Goal: Information Seeking & Learning: Learn about a topic

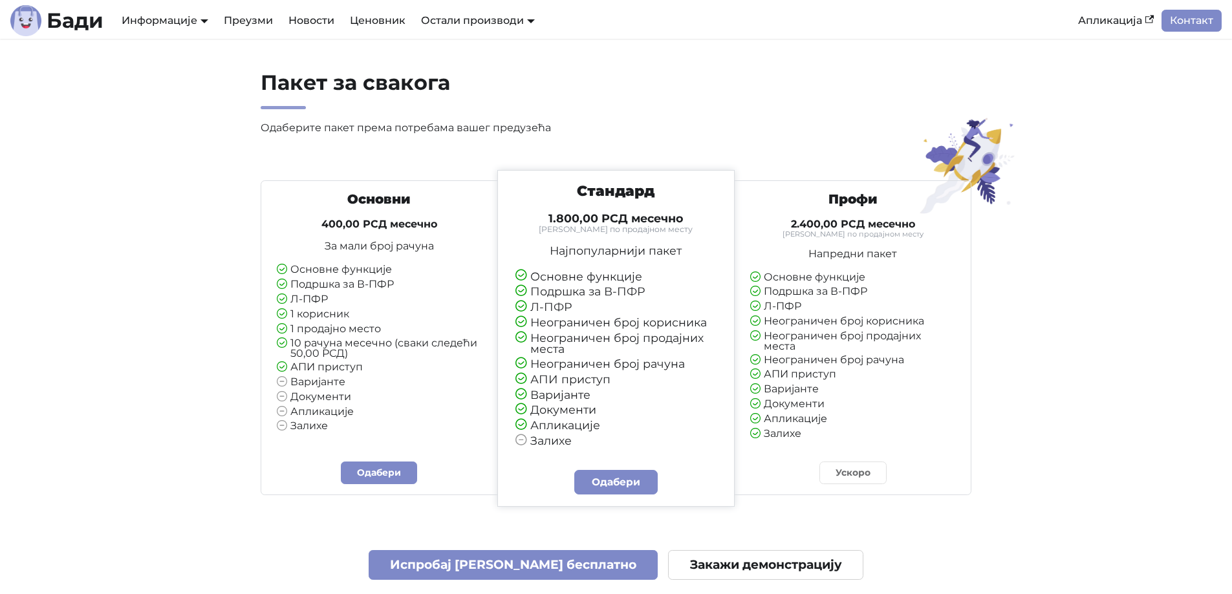
scroll to position [2975, 0]
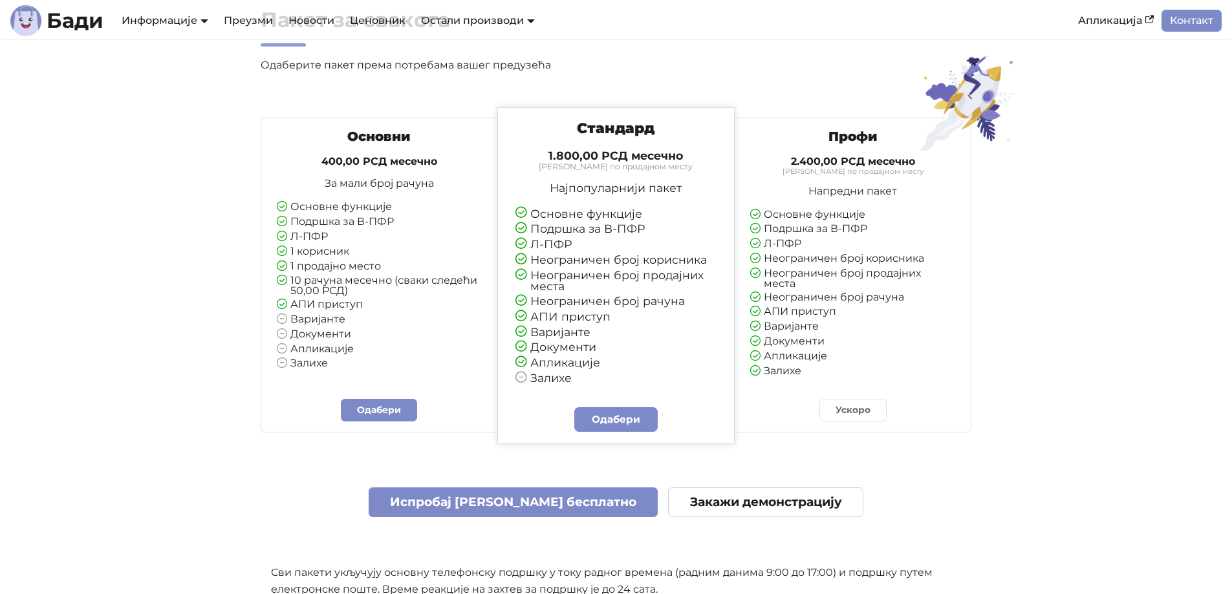
click at [542, 228] on li "Подршка за В-ПФР" at bounding box center [616, 229] width 202 height 12
click at [422, 241] on li "Л-ПФР" at bounding box center [379, 238] width 205 height 12
click at [532, 240] on li "Л-ПФР" at bounding box center [616, 245] width 202 height 12
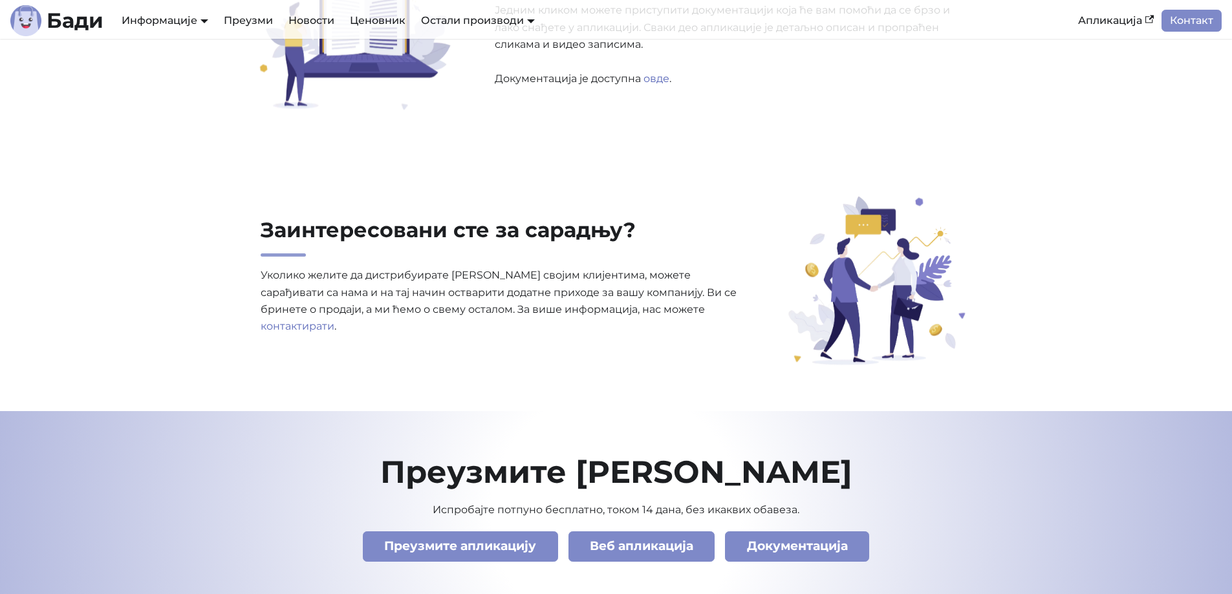
scroll to position [3945, 0]
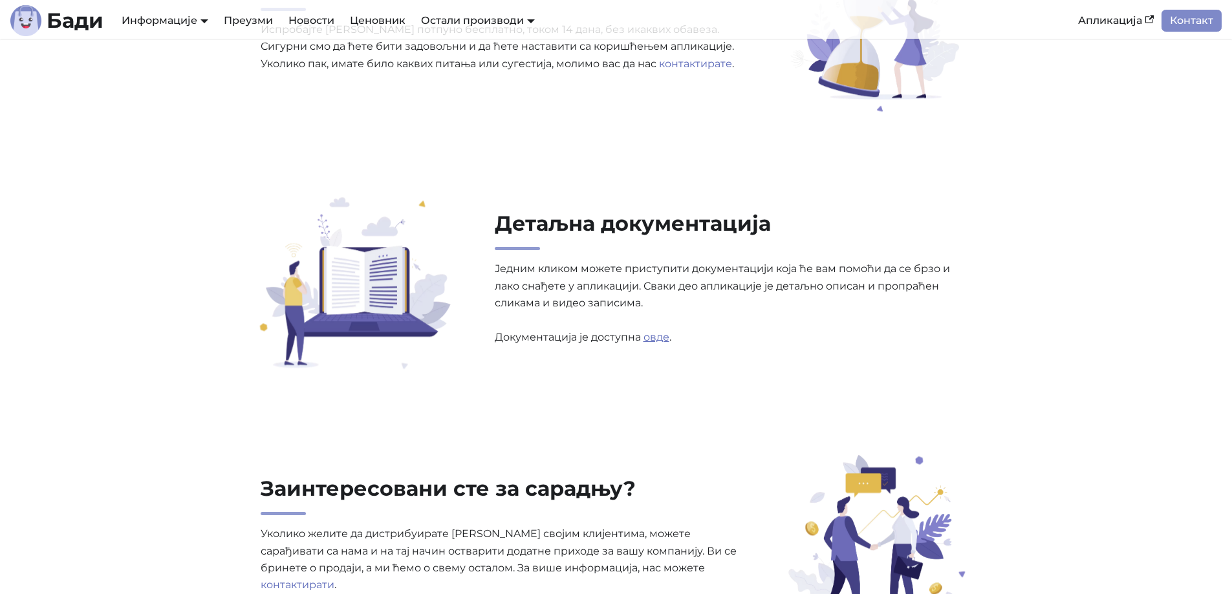
click at [658, 332] on link "овде" at bounding box center [656, 337] width 26 height 12
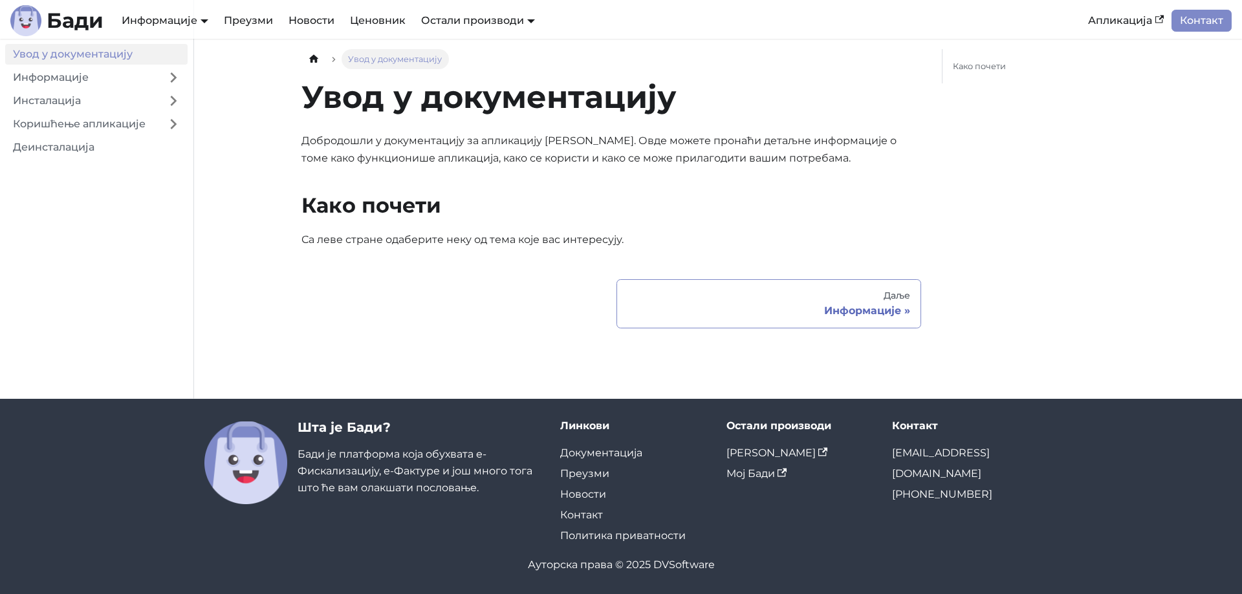
click at [886, 314] on div "Информације" at bounding box center [768, 311] width 283 height 13
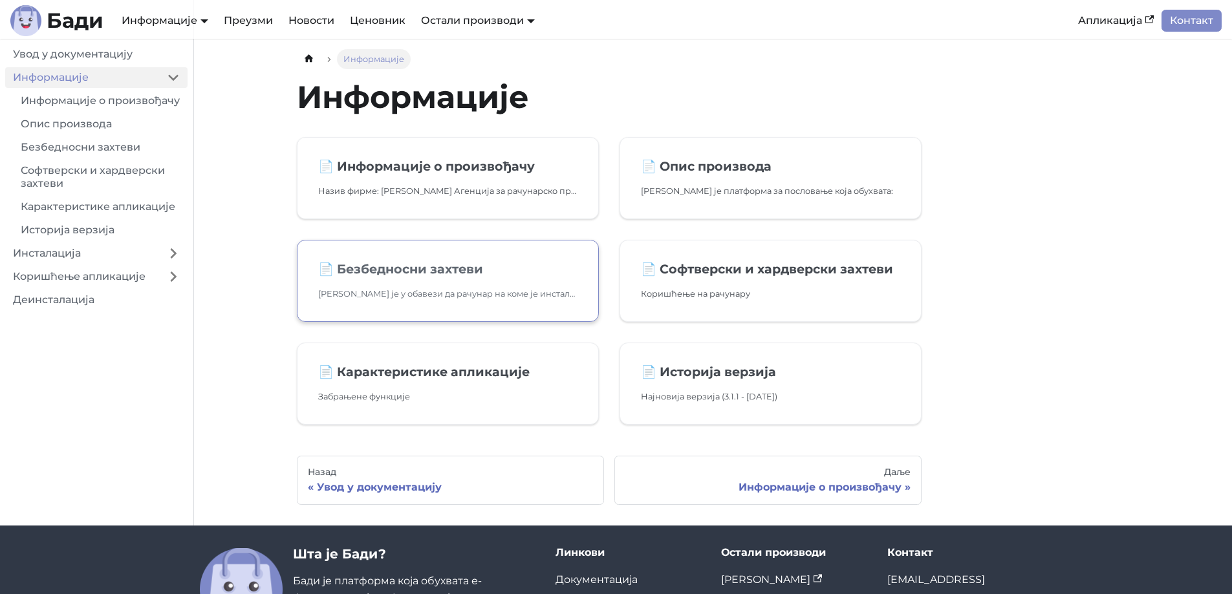
click at [426, 295] on p "[PERSON_NAME] је у обавези да рачунар на коме је инсталиран [PERSON_NAME], редо…" at bounding box center [447, 294] width 259 height 14
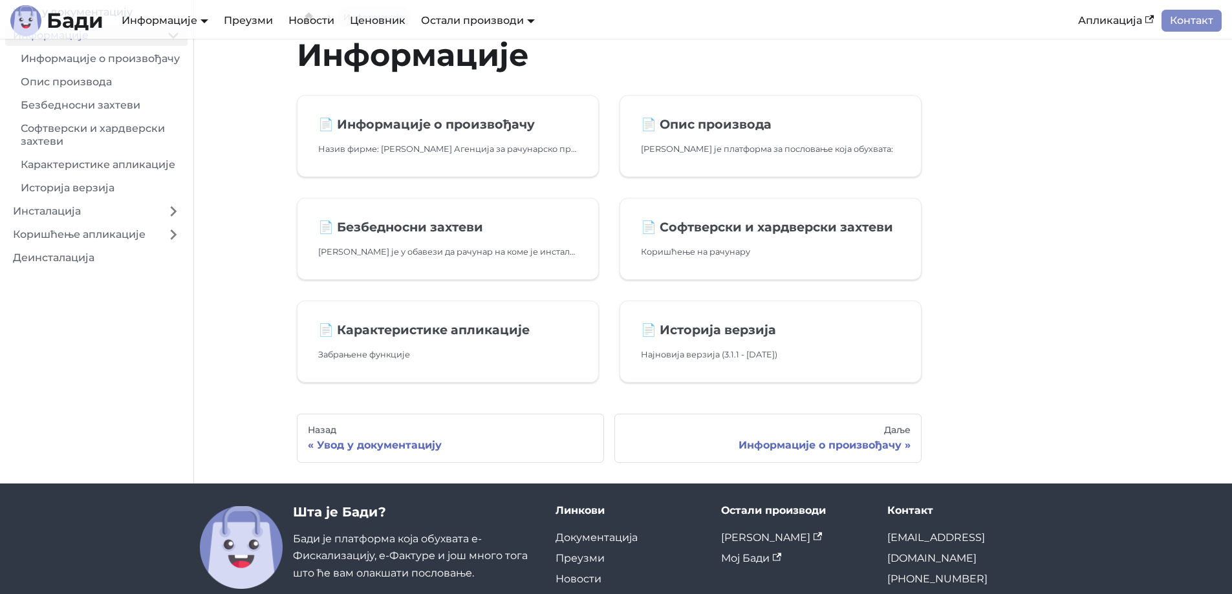
scroll to position [65, 0]
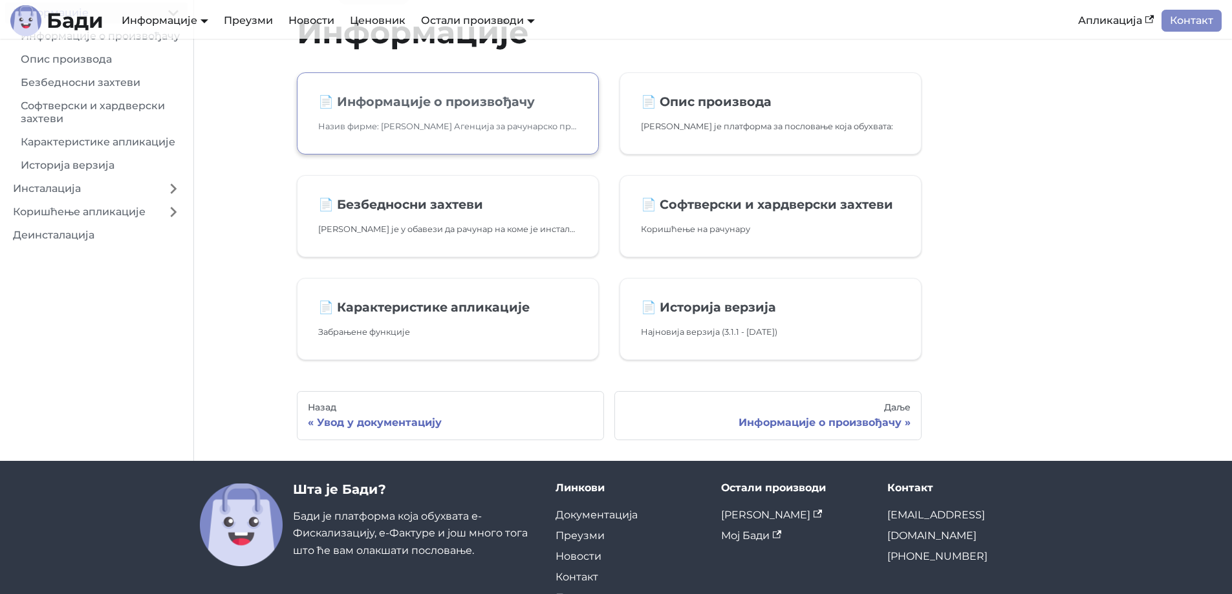
click at [446, 114] on link "📄️ Информације о произвођачу Назив фирме: [PERSON_NAME] Агенција за рачунарско …" at bounding box center [448, 113] width 302 height 82
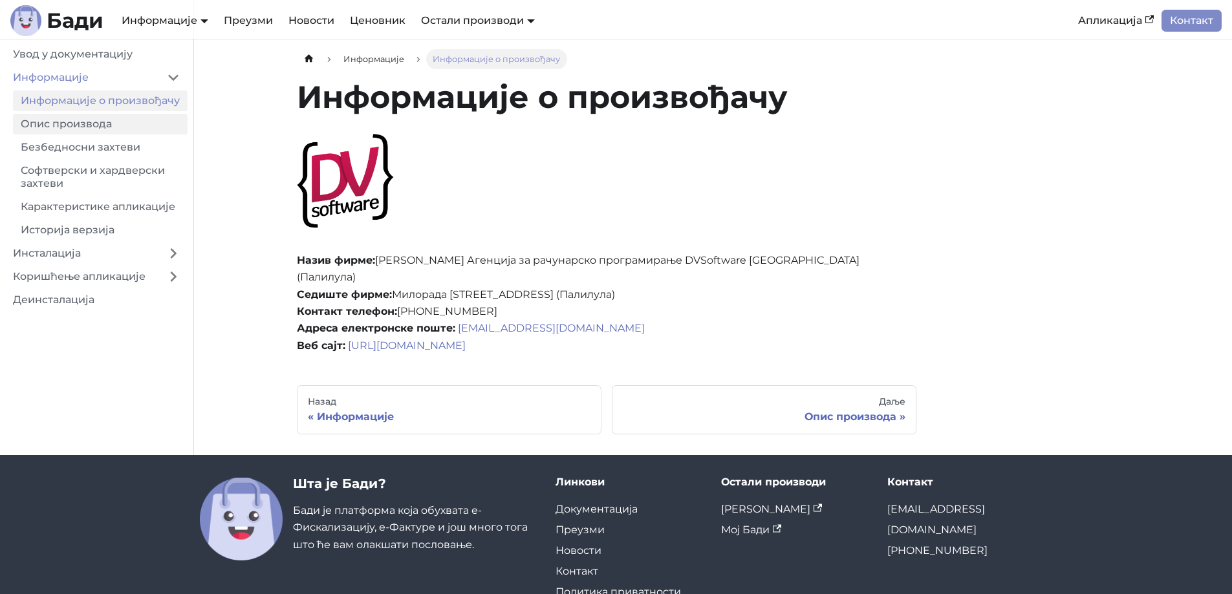
click at [46, 134] on link "Опис производа" at bounding box center [100, 124] width 175 height 21
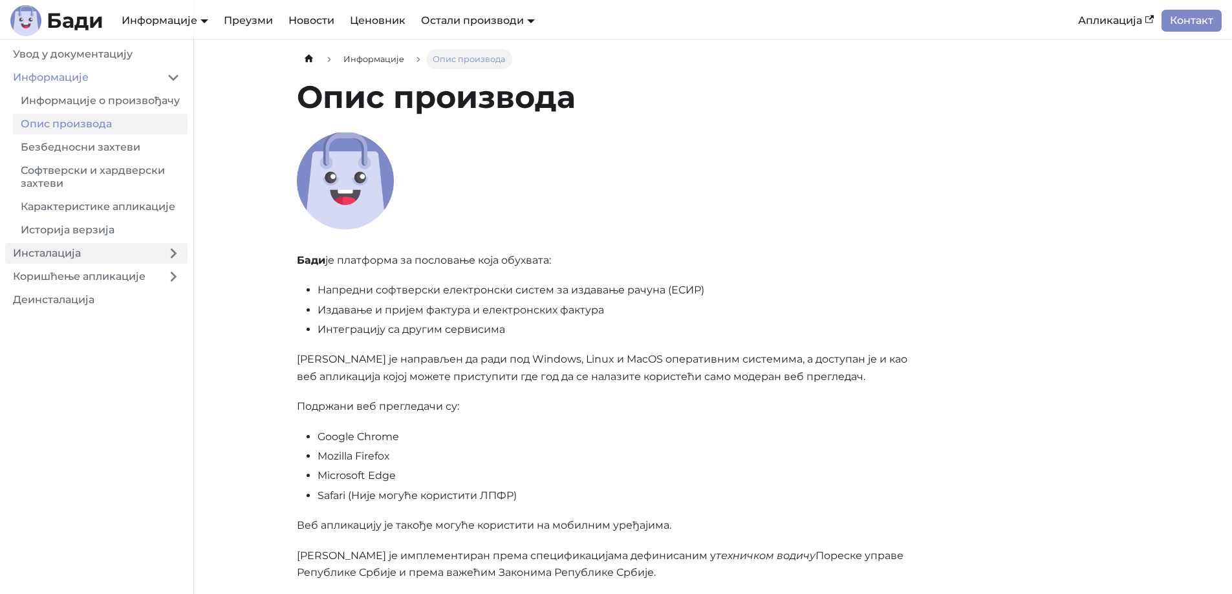
click at [150, 261] on link "Инсталација" at bounding box center [82, 253] width 154 height 21
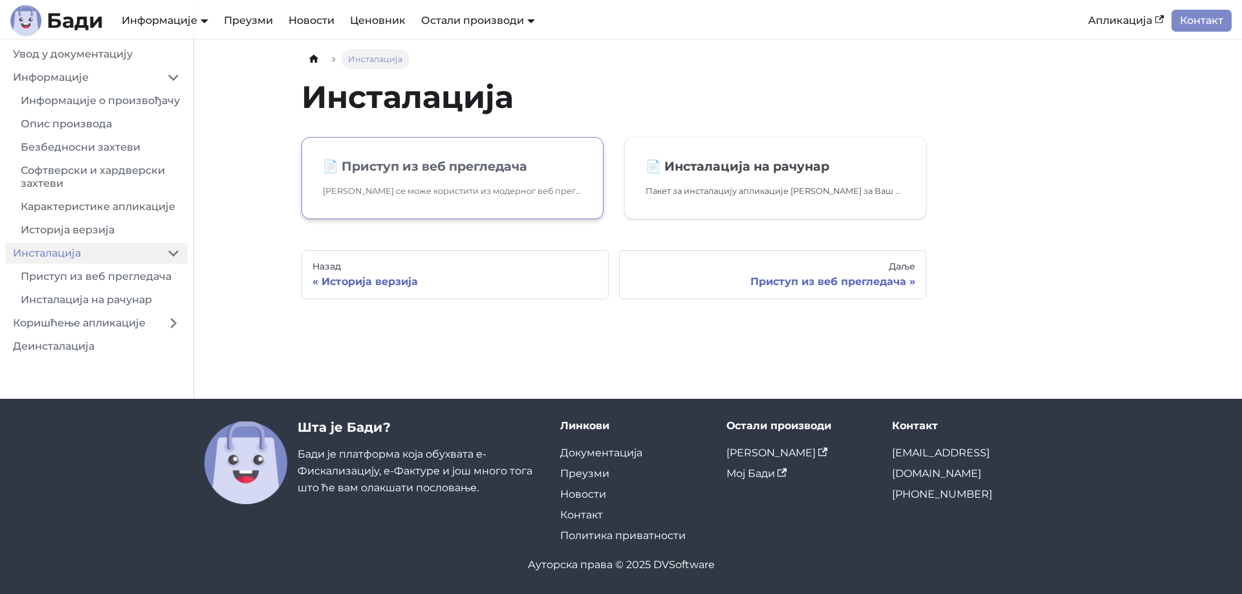
click at [359, 188] on p "[PERSON_NAME] се може користити из модерног веб прегледача. Посетите [URL][DOMA…" at bounding box center [452, 191] width 259 height 14
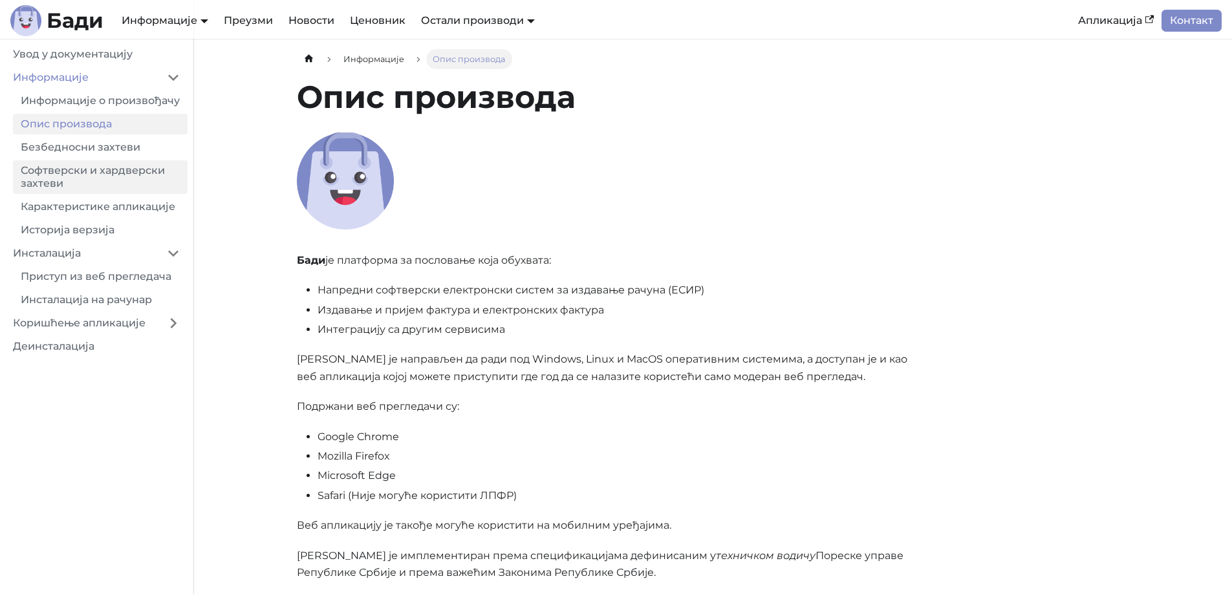
click at [27, 194] on link "Софтверски и хардверски захтеви" at bounding box center [100, 177] width 175 height 34
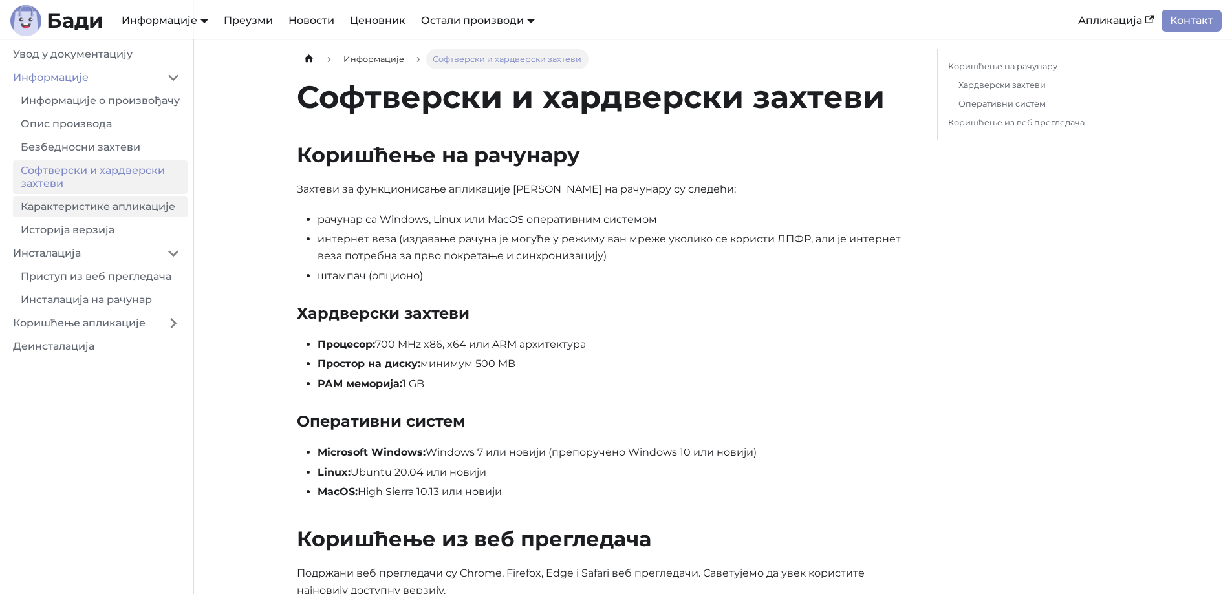
click at [32, 213] on link "Карактеристике апликације" at bounding box center [100, 207] width 175 height 21
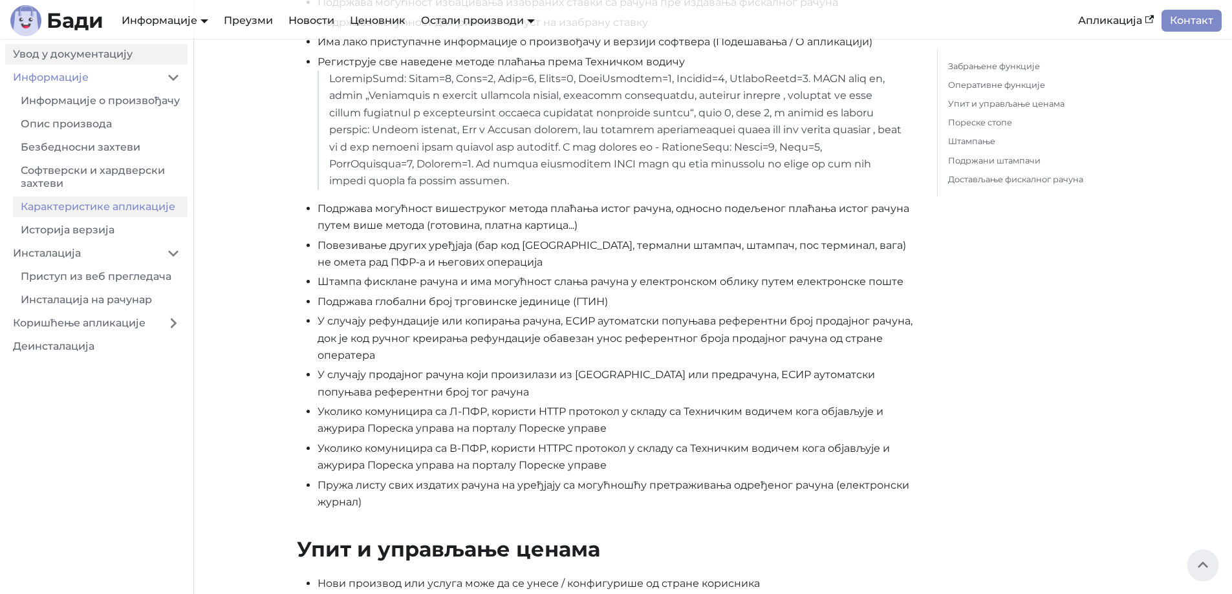
scroll to position [250, 0]
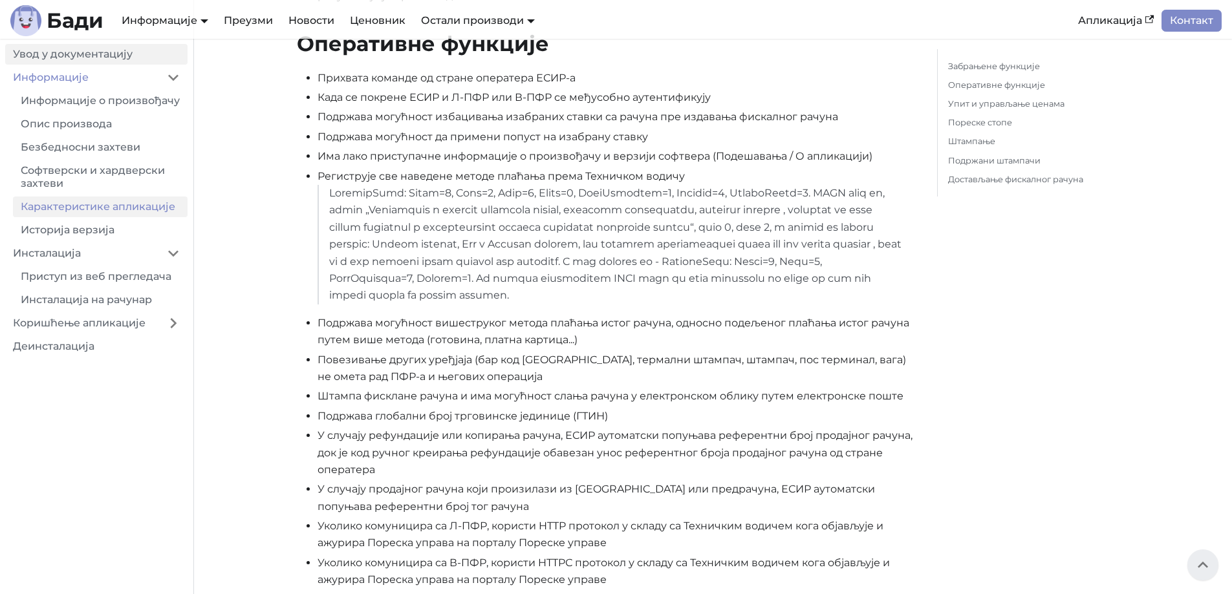
click at [70, 52] on link "Увод у документацију" at bounding box center [96, 54] width 182 height 21
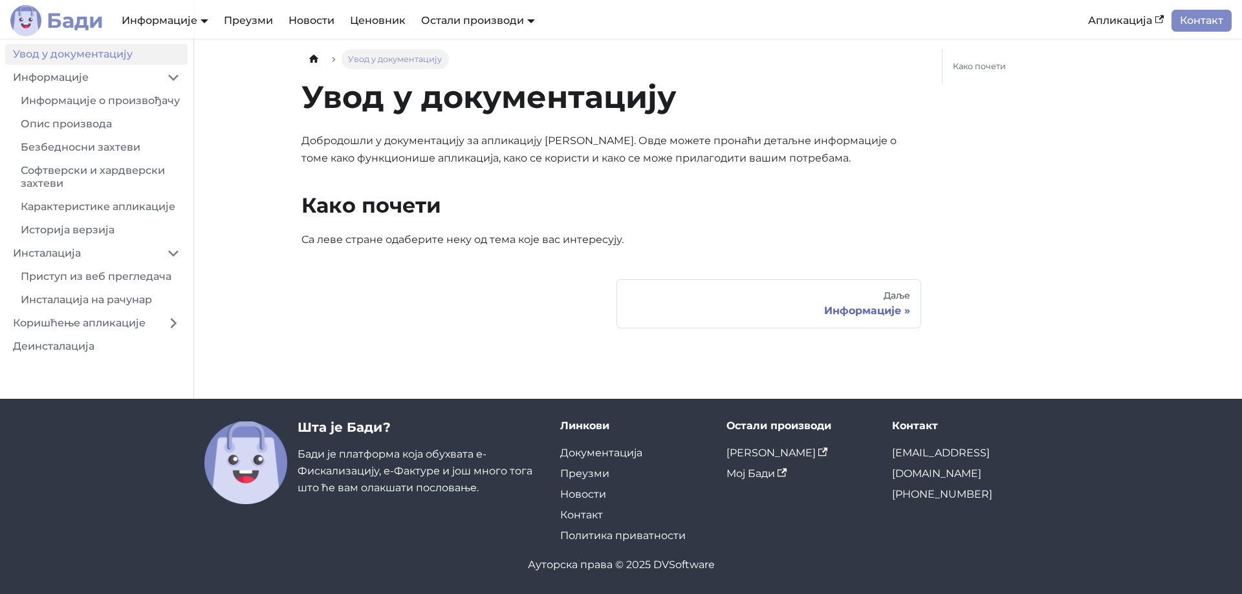
click at [98, 19] on b "Бади" at bounding box center [75, 20] width 57 height 21
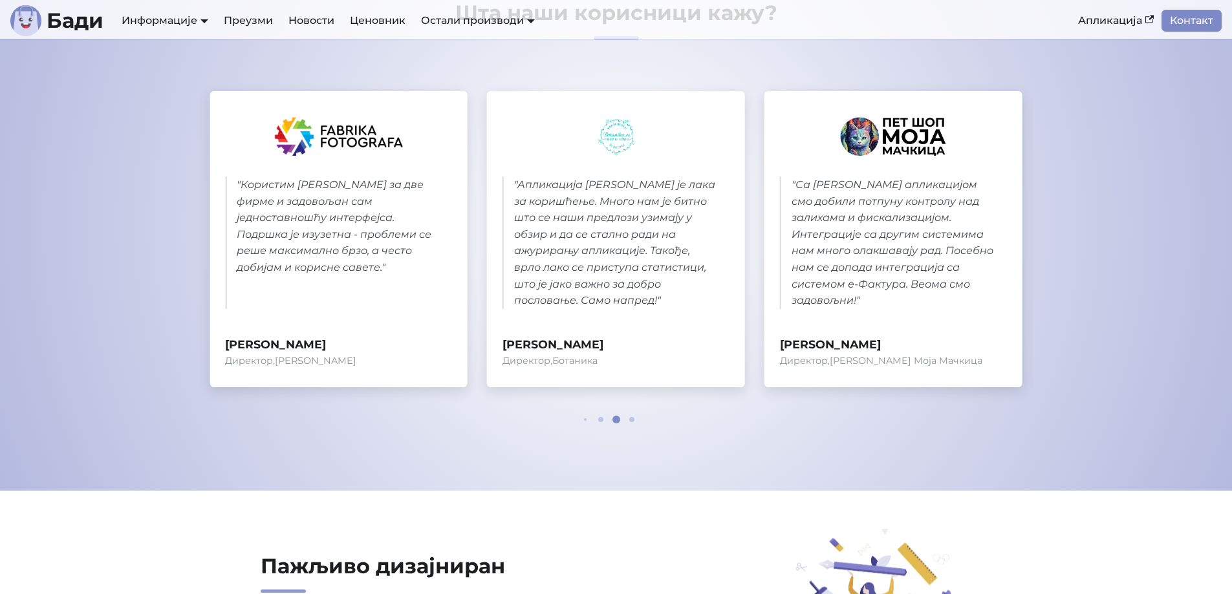
scroll to position [647, 0]
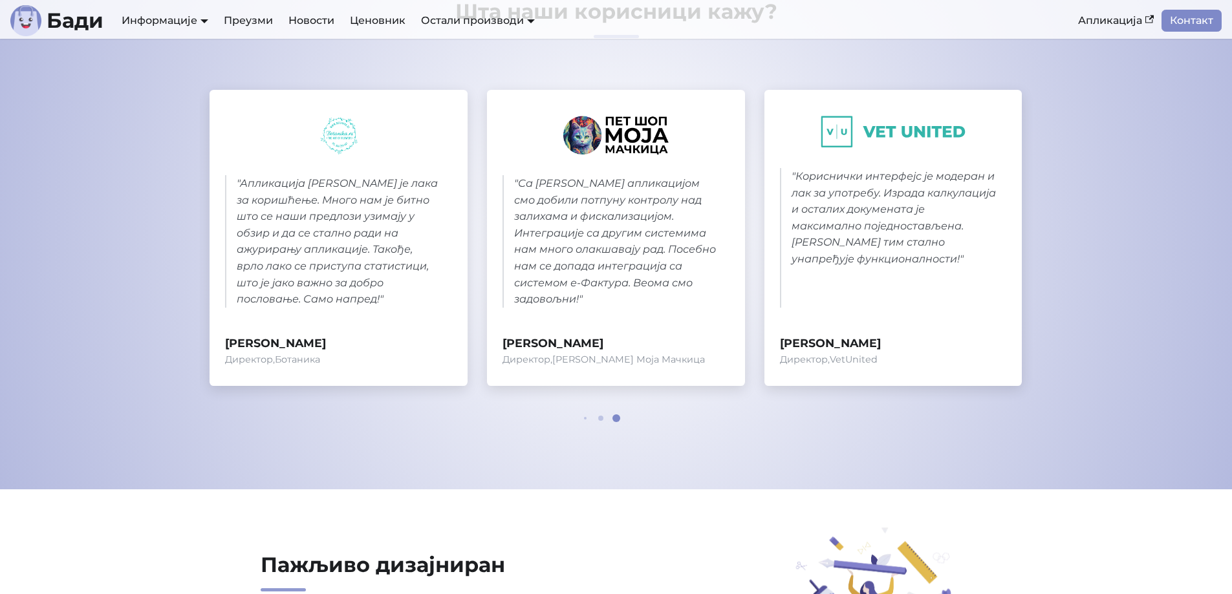
click at [634, 420] on div at bounding box center [616, 419] width 78 height 8
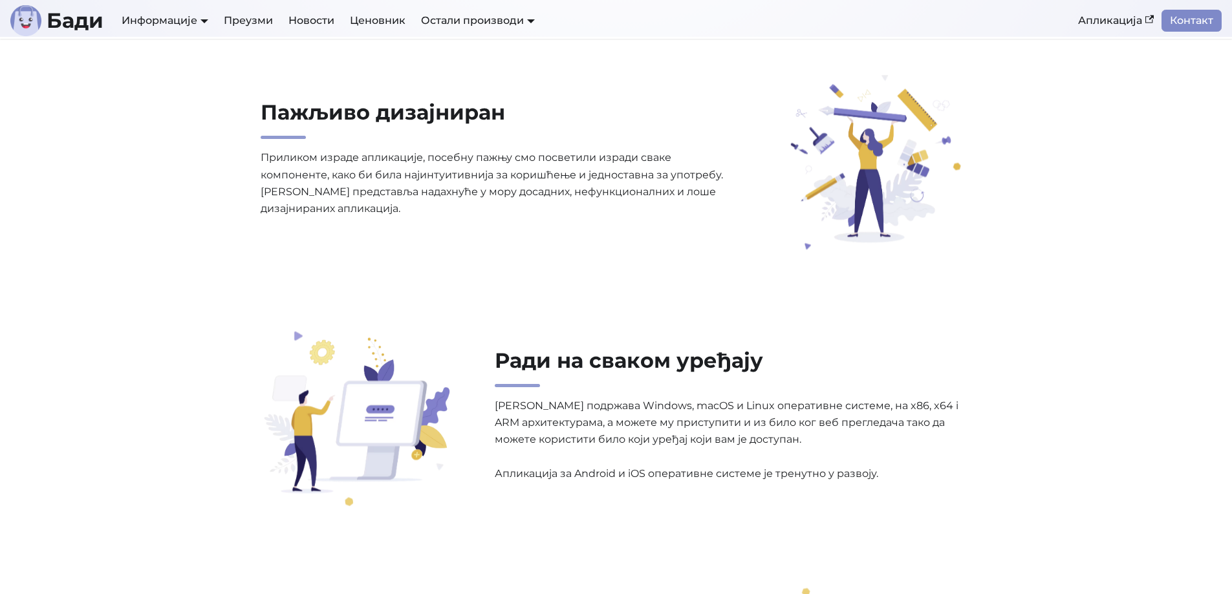
scroll to position [970, 0]
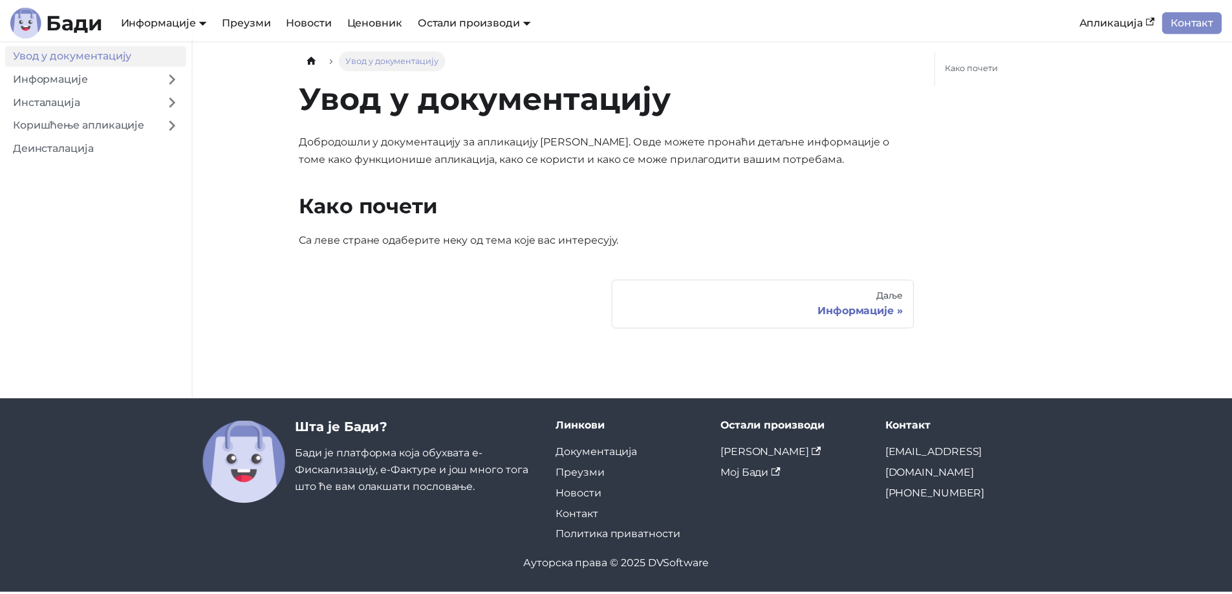
scroll to position [250, 0]
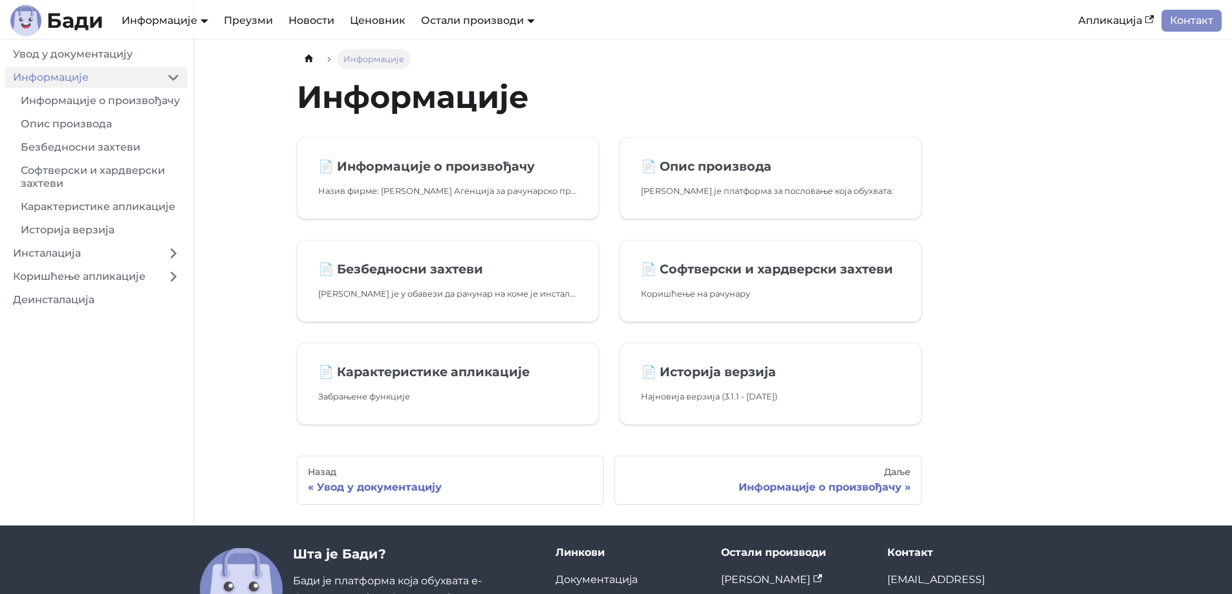
scroll to position [65, 0]
